Goal: Information Seeking & Learning: Learn about a topic

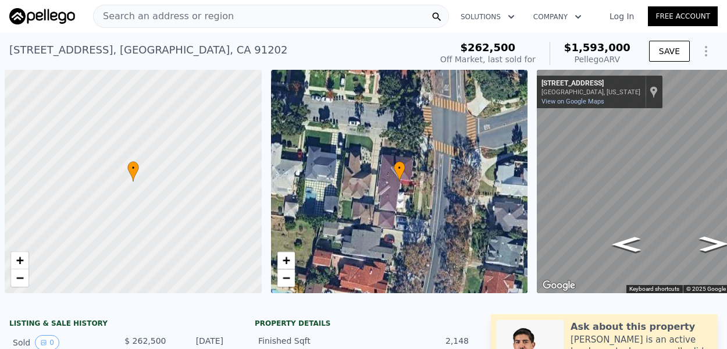
scroll to position [0, 5]
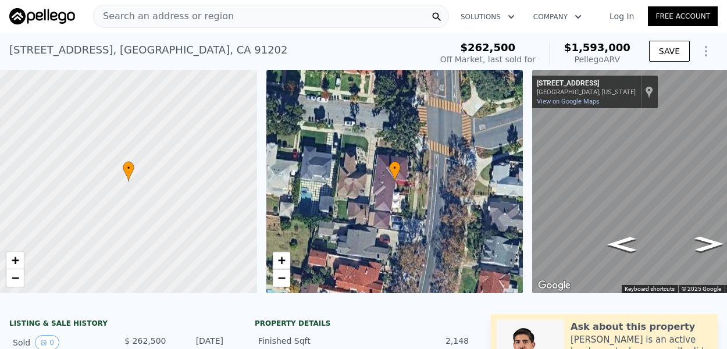
click at [201, 16] on span "Search an address or region" at bounding box center [164, 16] width 140 height 14
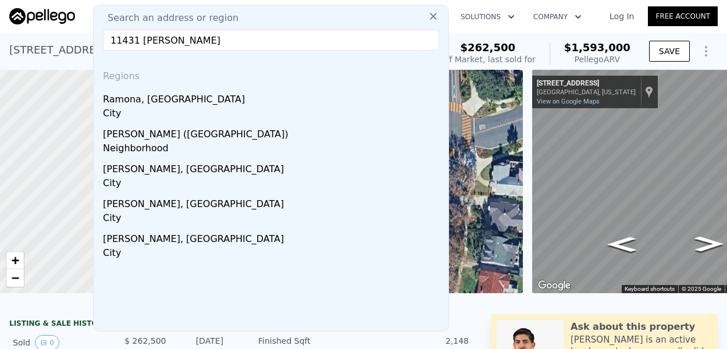
click at [120, 37] on input "11431 ramona" at bounding box center [271, 40] width 336 height 21
click at [211, 44] on input "11431 ramona" at bounding box center [271, 40] width 336 height 21
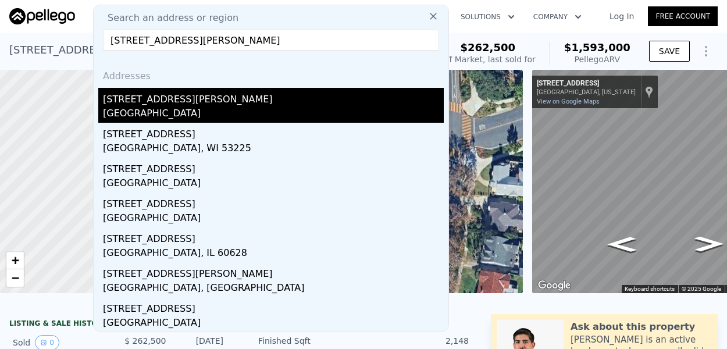
type input "11431 ramona ave"
click at [170, 115] on div "Hawthorne, CA 90250" at bounding box center [273, 114] width 341 height 16
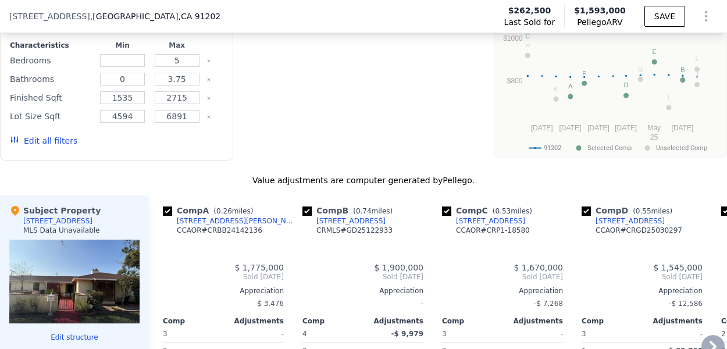
type input "2"
type input "1"
type input "3"
type input "1557"
type input "2453"
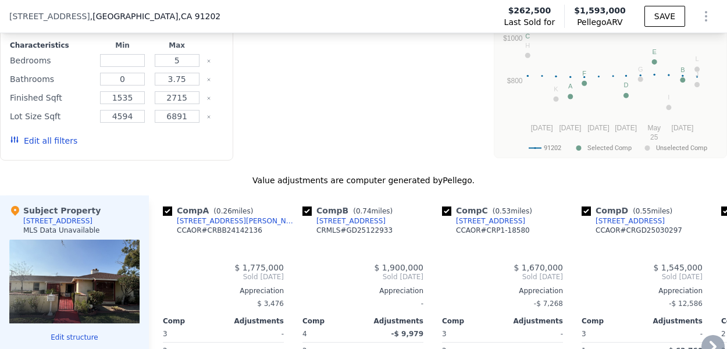
type input "4616"
type input "11846"
type input "$ 1,593,000"
type input "8"
type input "$ 1,213,432"
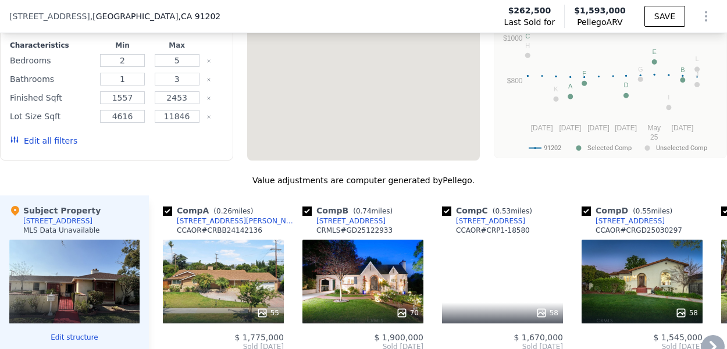
scroll to position [1245, 0]
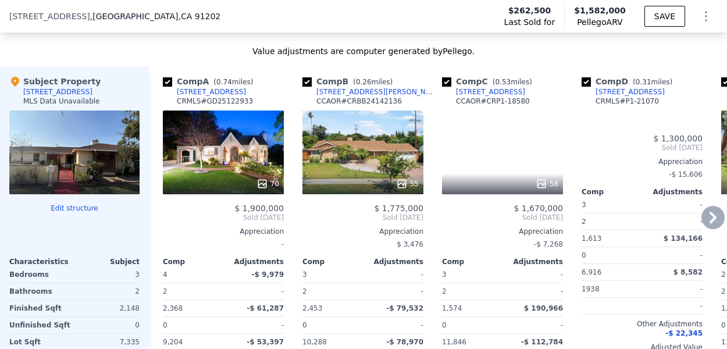
type input "$ 1,582,000"
type input "$ 1,203,048"
checkbox input "true"
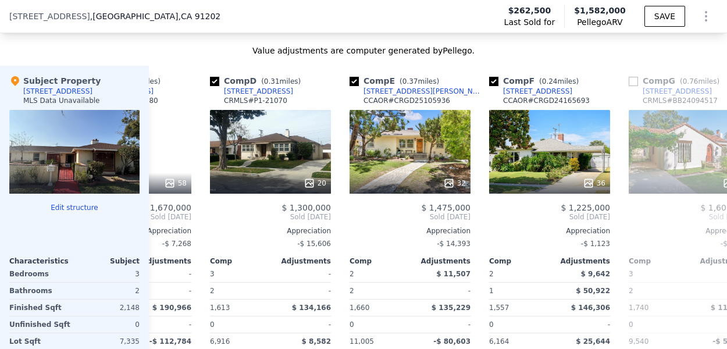
scroll to position [0, 0]
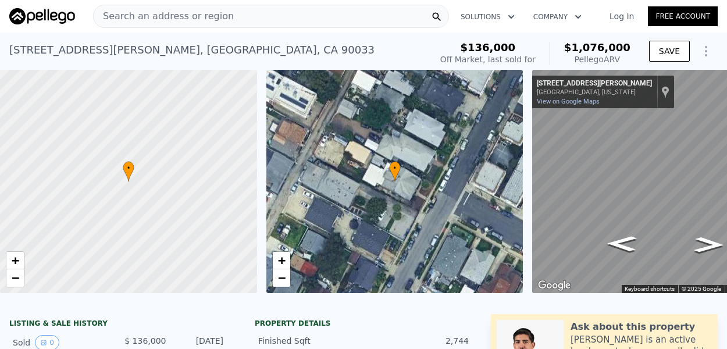
scroll to position [1, 0]
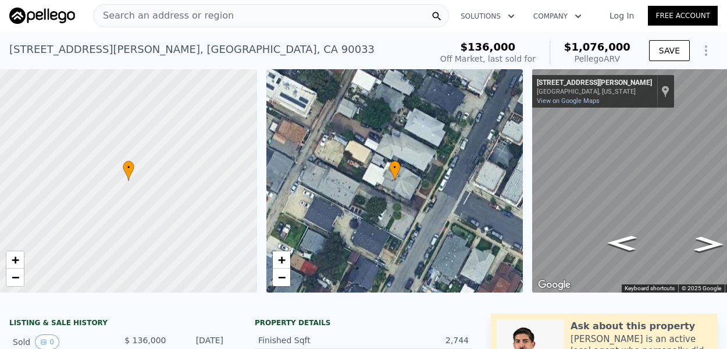
click at [307, 10] on div "Search an address or region" at bounding box center [271, 15] width 356 height 23
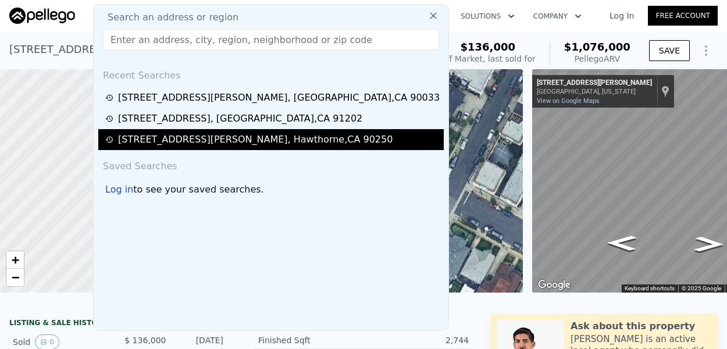
click at [228, 137] on div "[STREET_ADDRESS][PERSON_NAME]" at bounding box center [255, 140] width 275 height 14
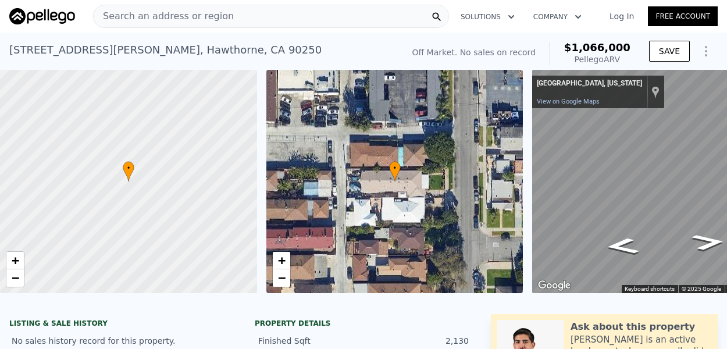
click at [266, 17] on div "Search an address or region" at bounding box center [271, 16] width 356 height 23
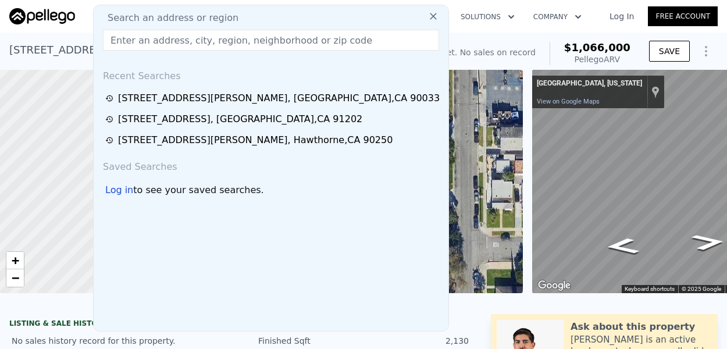
click at [261, 42] on input "text" at bounding box center [271, 40] width 336 height 21
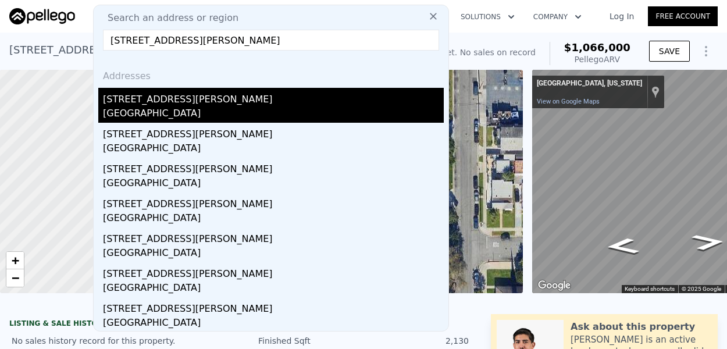
type input "[STREET_ADDRESS][PERSON_NAME]"
click at [147, 107] on div "[GEOGRAPHIC_DATA]" at bounding box center [273, 114] width 341 height 16
